Goal: Check status: Check status

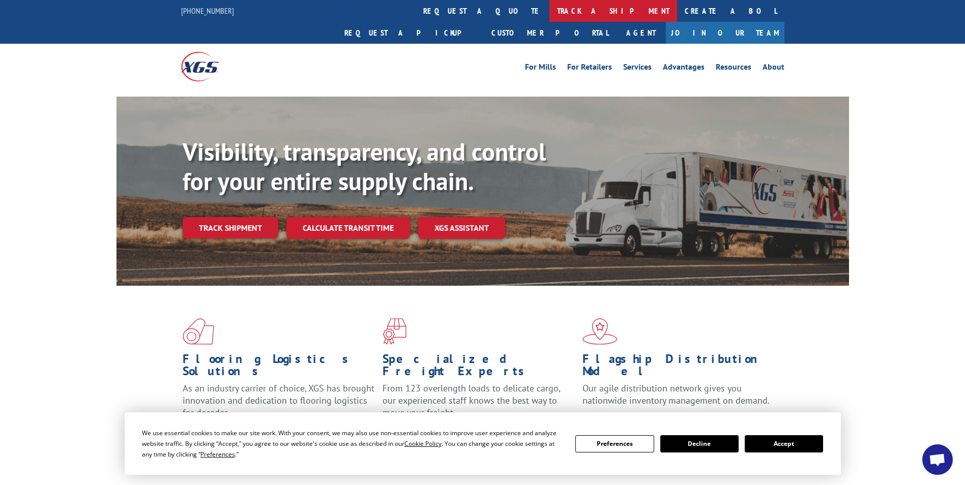
click at [549, 14] on link "track a shipment" at bounding box center [613, 11] width 128 height 22
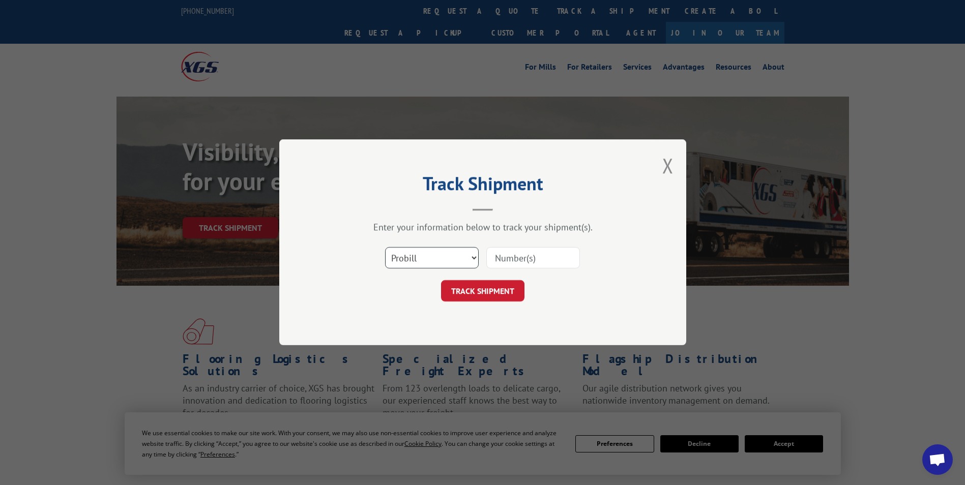
drag, startPoint x: 437, startPoint y: 260, endPoint x: 451, endPoint y: 270, distance: 16.5
click at [440, 262] on select "Select category... Probill BOL PO" at bounding box center [432, 258] width 94 height 21
select select "po"
click at [385, 248] on select "Select category... Probill BOL PO" at bounding box center [432, 258] width 94 height 21
click at [508, 259] on input at bounding box center [533, 258] width 94 height 21
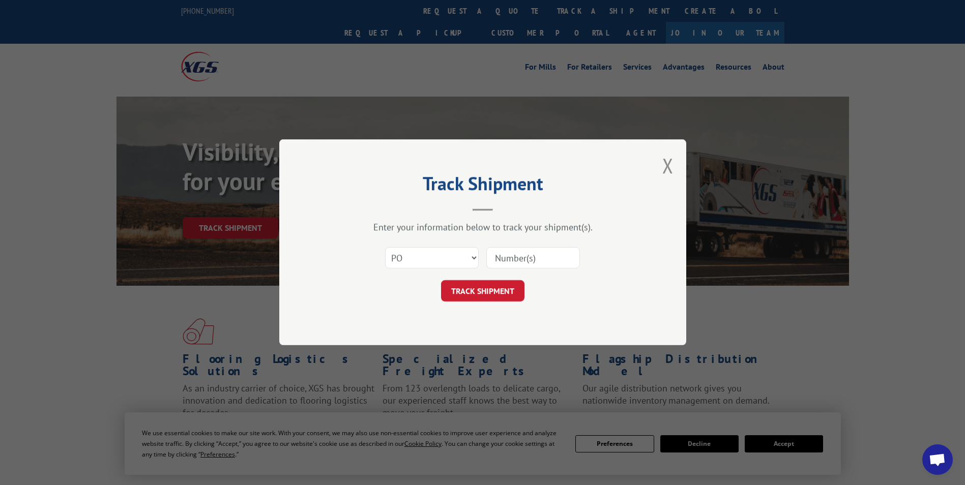
paste input "09534132"
type input "09534132"
click at [483, 296] on button "TRACK SHIPMENT" at bounding box center [482, 291] width 83 height 21
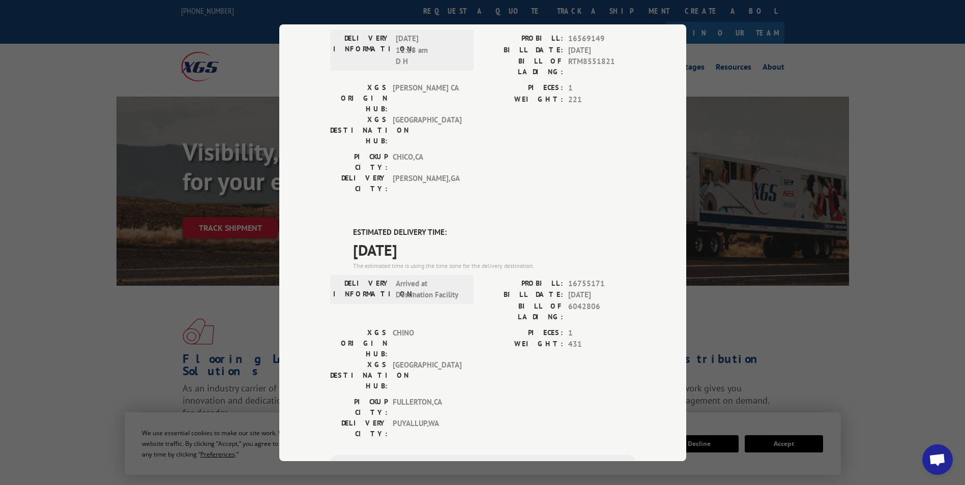
scroll to position [303, 0]
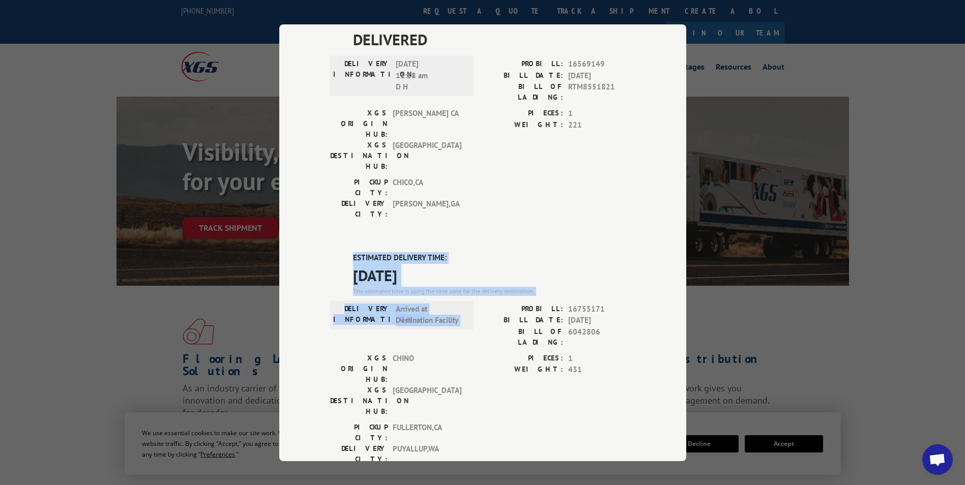
drag, startPoint x: 349, startPoint y: 139, endPoint x: 493, endPoint y: 195, distance: 154.7
click at [493, 252] on div "ESTIMATED DELIVERY TIME: [DATE] The estimated time is using the time zone for t…" at bounding box center [482, 435] width 305 height 366
drag, startPoint x: 493, startPoint y: 195, endPoint x: 445, endPoint y: 201, distance: 48.8
copy div "ESTIMATED DELIVERY TIME: [DATE] The estimated time is using the time zone for t…"
